Goal: Find specific page/section: Find specific page/section

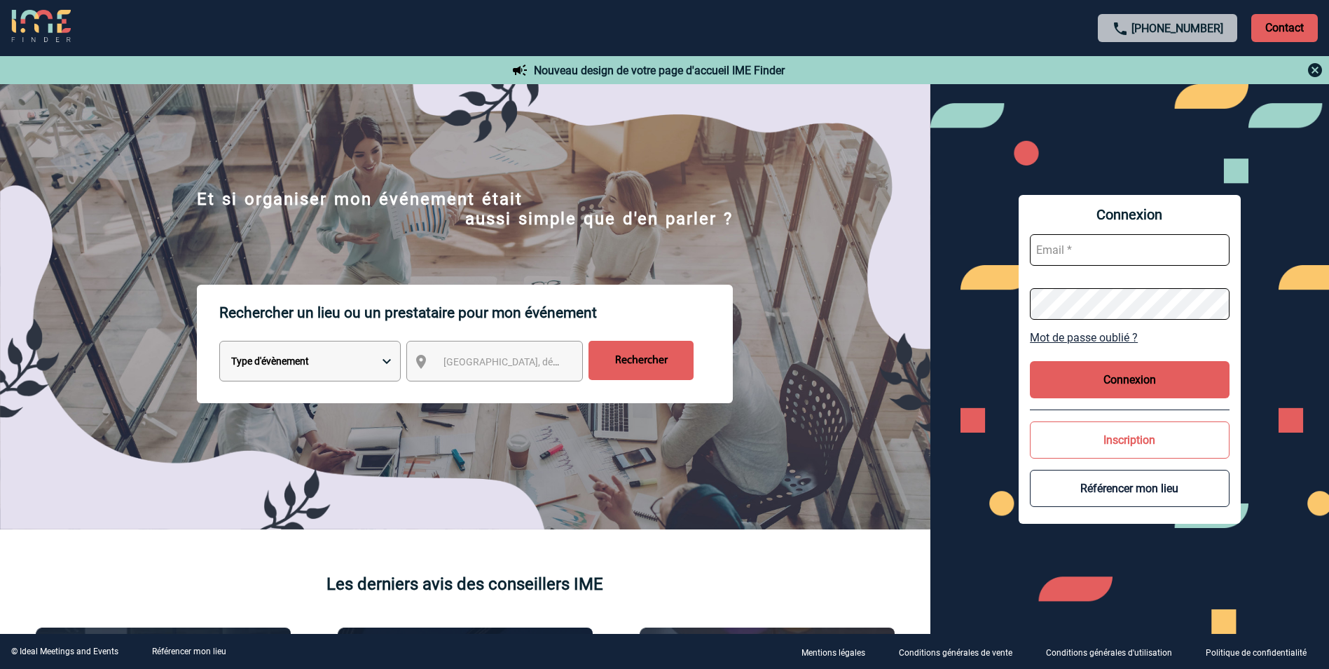
click at [389, 357] on select "Type d'évènement Séminaire avec nuitée Réunion Repas de groupe Team Building & …" at bounding box center [310, 361] width 182 height 41
select select "3"
click at [219, 343] on select "Type d'évènement Séminaire avec nuitée Réunion Repas de groupe Team Building & …" at bounding box center [310, 361] width 182 height 41
click at [478, 367] on span "[GEOGRAPHIC_DATA], département, région..." at bounding box center [541, 361] width 195 height 11
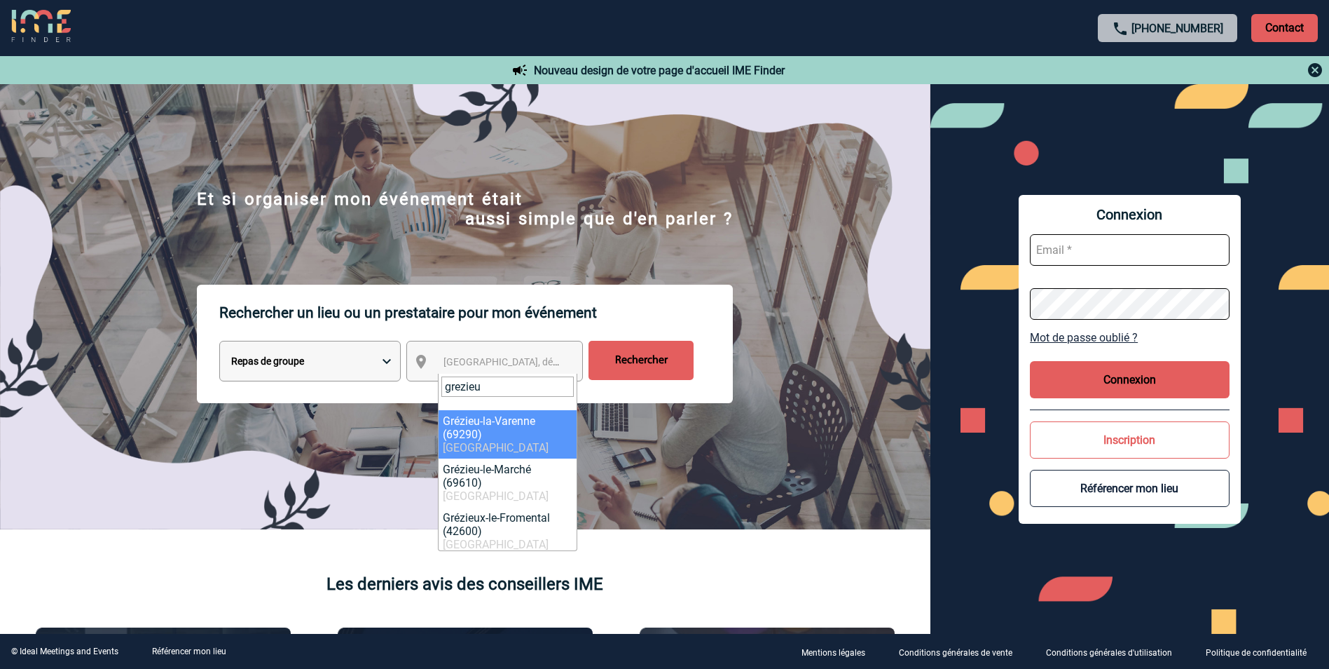
type input "grezieu"
select select "36346"
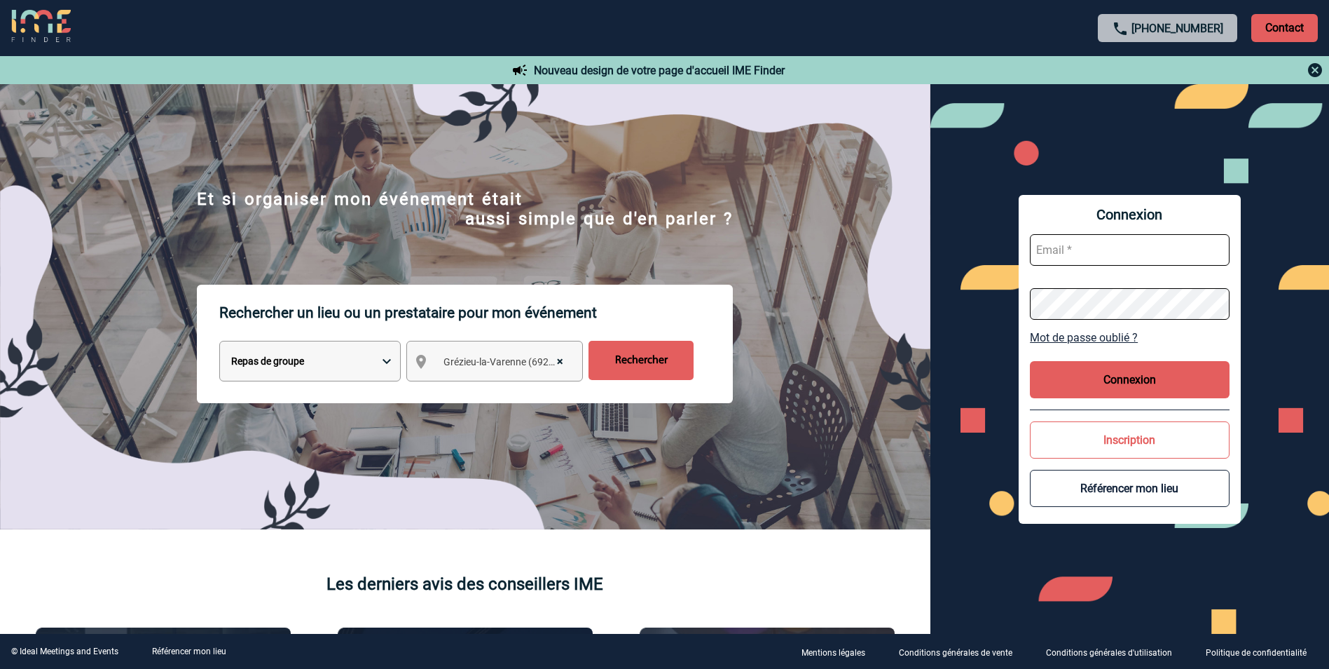
click at [633, 364] on input "Rechercher" at bounding box center [641, 360] width 105 height 39
click at [1097, 245] on input "text" at bounding box center [1130, 250] width 200 height 32
type input "angelique.deluca@sanofi.com"
